Goal: Task Accomplishment & Management: Manage account settings

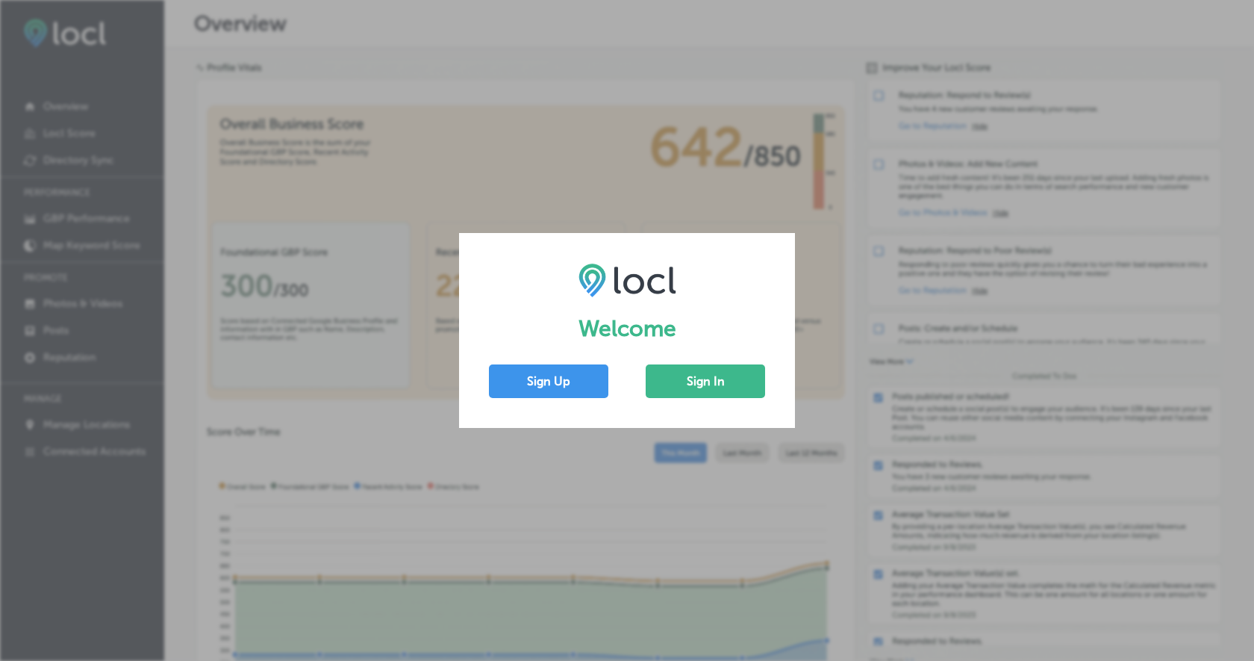
click at [858, 81] on div "Welcome Sign Up Sign In" at bounding box center [627, 330] width 1254 height 661
click at [670, 386] on button "Sign In" at bounding box center [705, 381] width 119 height 34
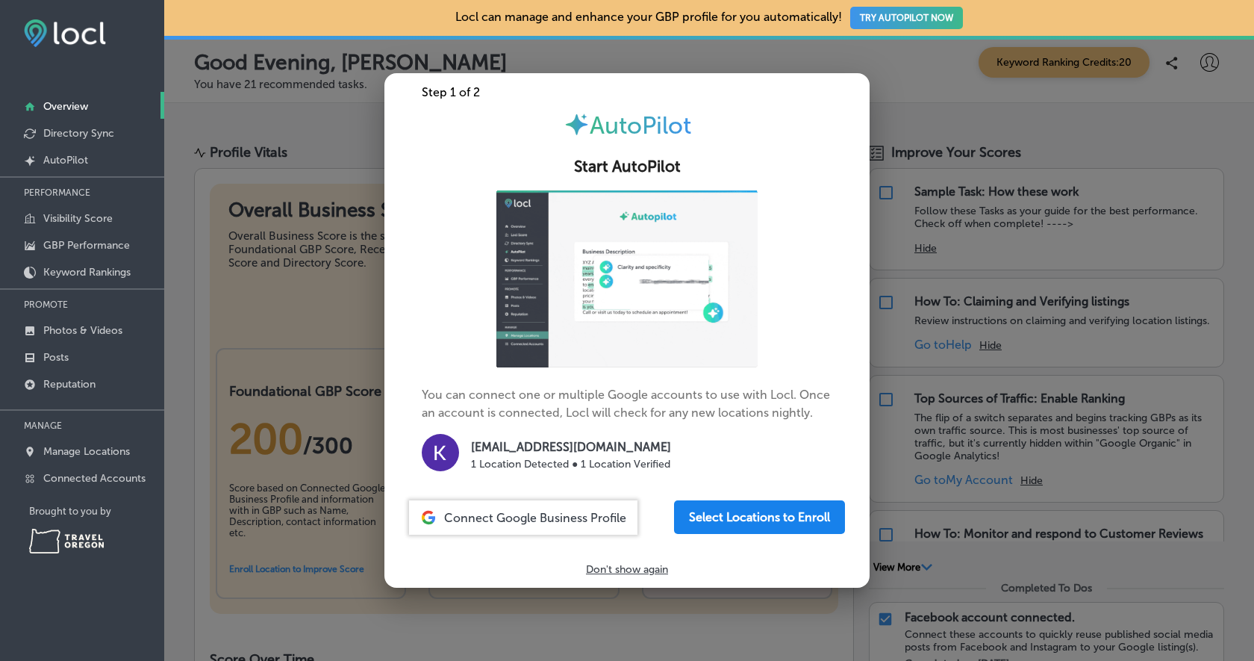
click at [822, 509] on button "Select Locations to Enroll" at bounding box center [759, 517] width 171 height 34
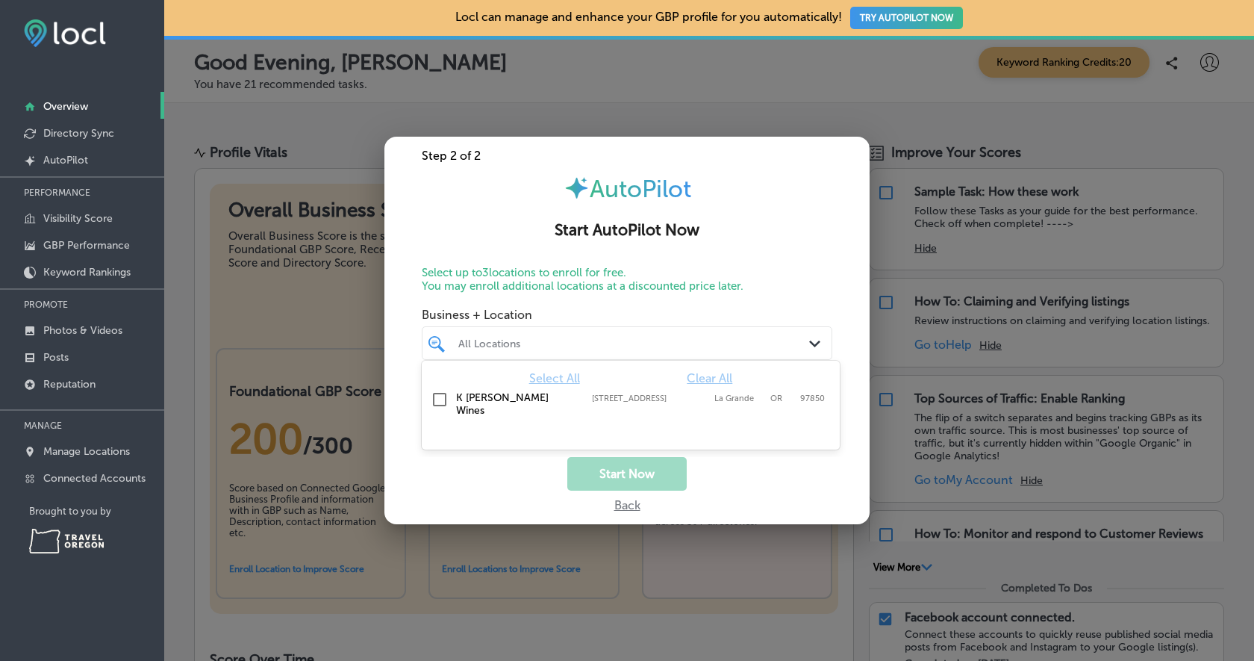
click at [797, 345] on div "All Locations" at bounding box center [634, 343] width 352 height 13
click at [818, 247] on div "Step 2 of 2 AutoPilot Start AutoPilot Now Select up to 3 locations to enroll fo…" at bounding box center [626, 331] width 485 height 388
click at [707, 352] on div at bounding box center [610, 343] width 306 height 20
click at [822, 485] on div "Start Now" at bounding box center [626, 474] width 485 height 34
click at [631, 508] on div "Back" at bounding box center [627, 501] width 26 height 22
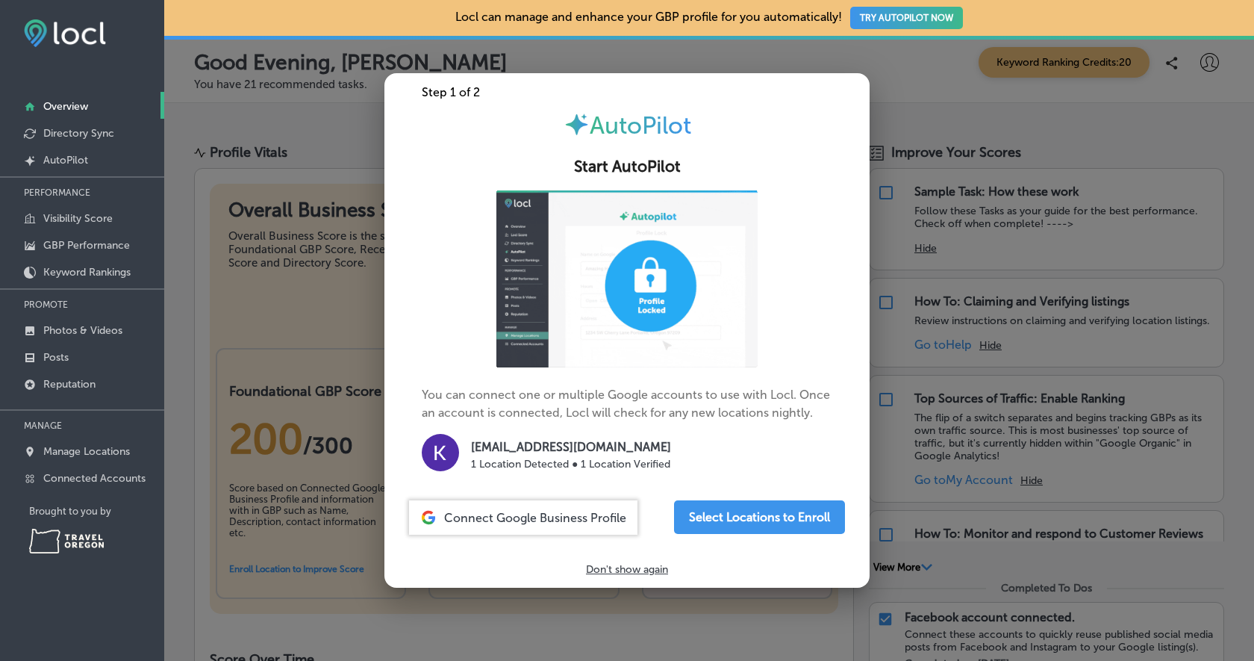
click at [926, 82] on div at bounding box center [627, 330] width 1254 height 661
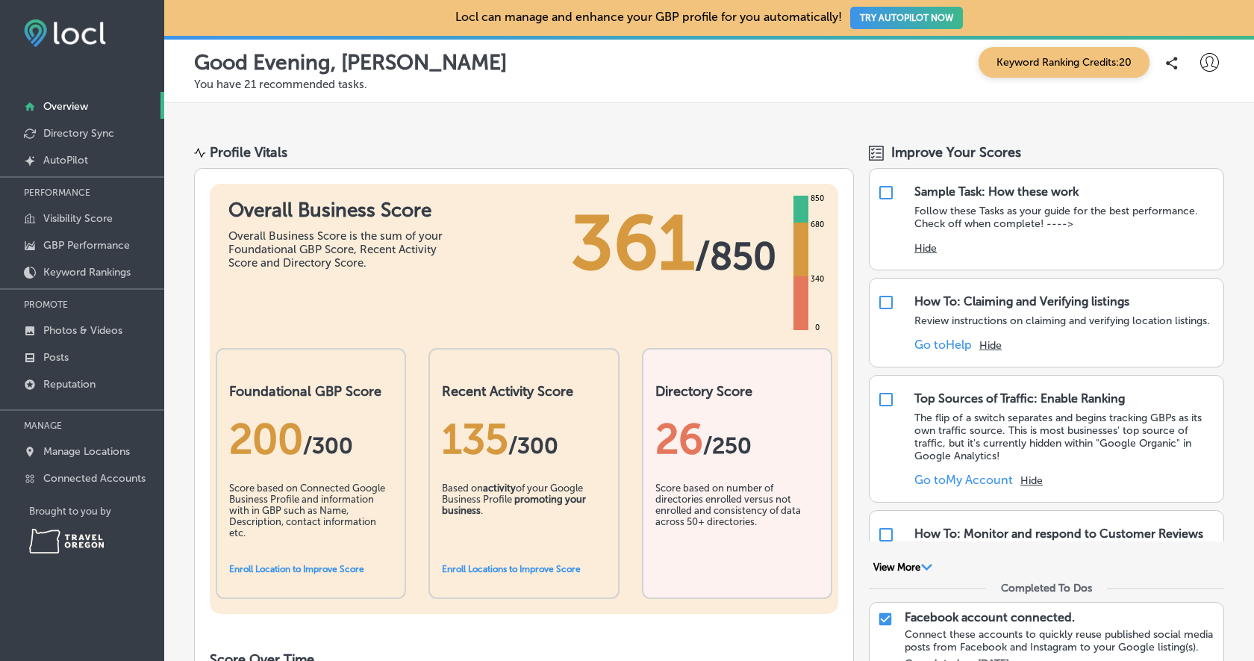
click at [1205, 60] on icon at bounding box center [1209, 62] width 19 height 19
click at [1196, 189] on p "Log Out" at bounding box center [1177, 193] width 45 height 18
